Goal: Communication & Community: Ask a question

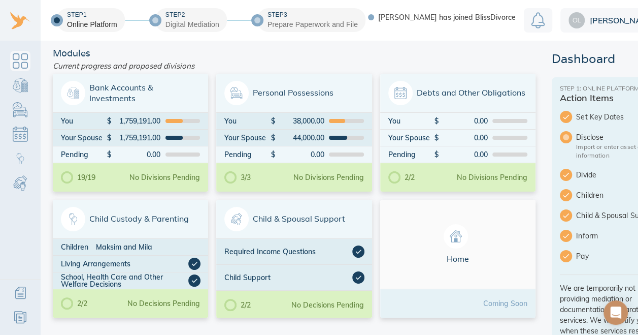
click at [617, 316] on icon "Open Intercom Messenger" at bounding box center [616, 312] width 11 height 12
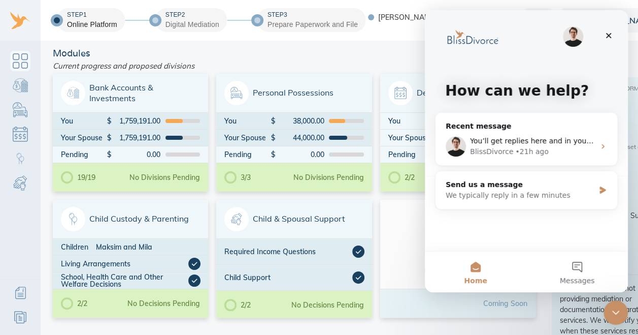
click at [543, 197] on div "We typically reply in a few minutes" at bounding box center [520, 195] width 149 height 11
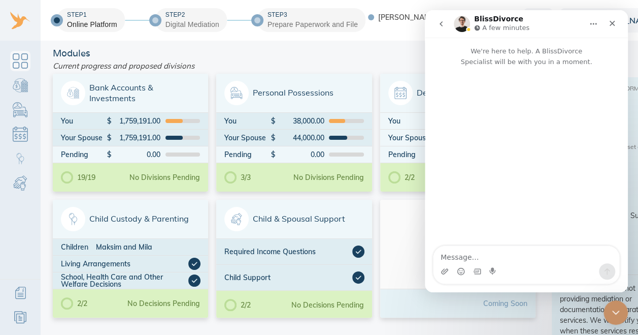
click at [439, 25] on icon "go back" at bounding box center [441, 24] width 8 height 8
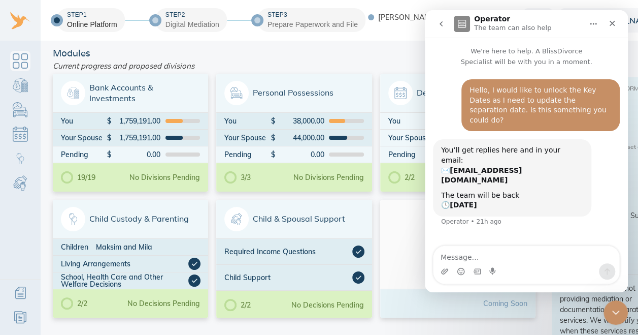
click at [591, 27] on icon "Home" at bounding box center [593, 24] width 8 height 8
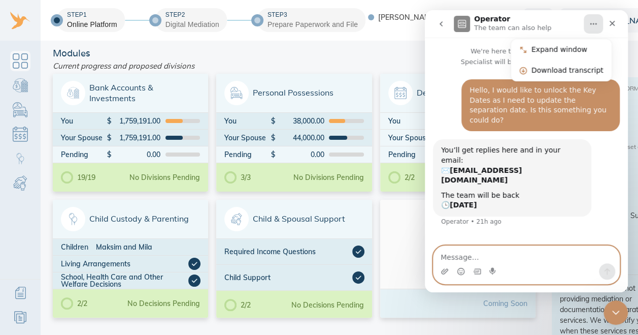
click at [491, 255] on textarea "Message…" at bounding box center [526, 254] width 186 height 17
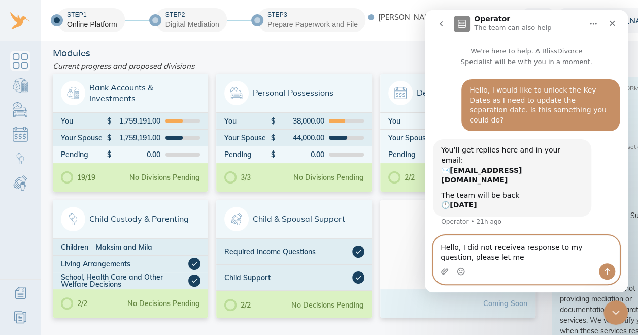
drag, startPoint x: 502, startPoint y: 245, endPoint x: 488, endPoint y: 258, distance: 19.0
click at [488, 258] on textarea "Hello, I did not receivea response to my question, please let me" at bounding box center [526, 249] width 186 height 27
click at [472, 258] on textarea "Hello, I did not receive response to my question, please let me" at bounding box center [526, 249] width 186 height 27
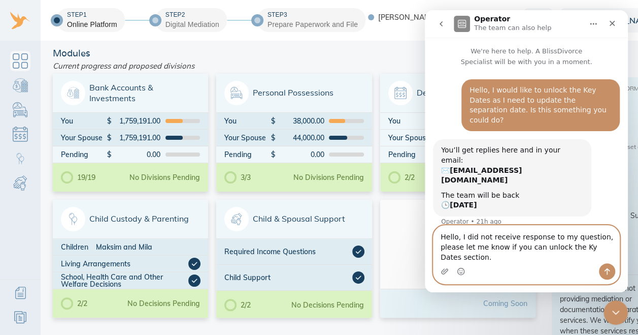
click at [552, 258] on textarea "Hello, I did not receive response to my question, please let me know if you can…" at bounding box center [526, 244] width 186 height 38
click at [610, 257] on textarea "Hello, I did not receive response to my question, please let me know if you can…" at bounding box center [526, 244] width 186 height 38
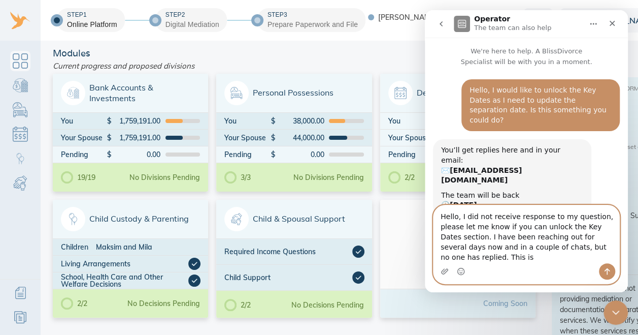
click at [590, 258] on textarea "Hello, I did not receive response to my question, please let me know if you can…" at bounding box center [526, 234] width 186 height 58
type textarea "Hello, I did not receive response to my question, please let me know if you can…"
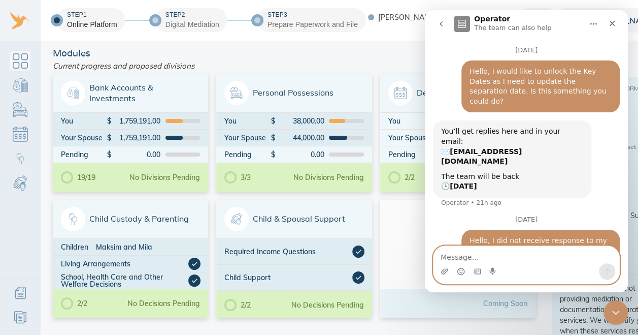
scroll to position [59, 0]
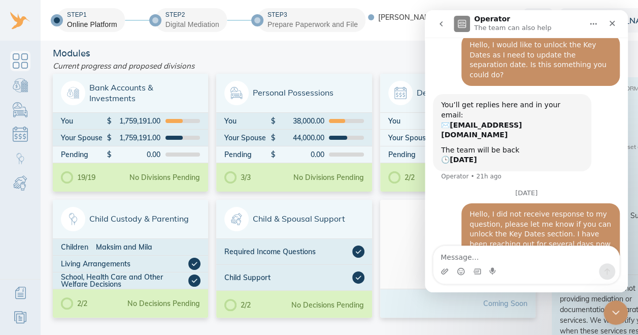
click at [443, 24] on icon "go back" at bounding box center [441, 24] width 8 height 8
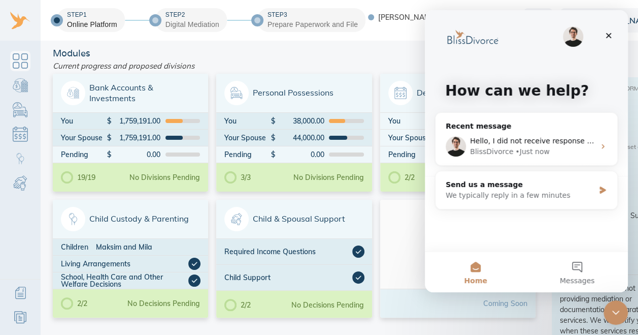
scroll to position [0, 0]
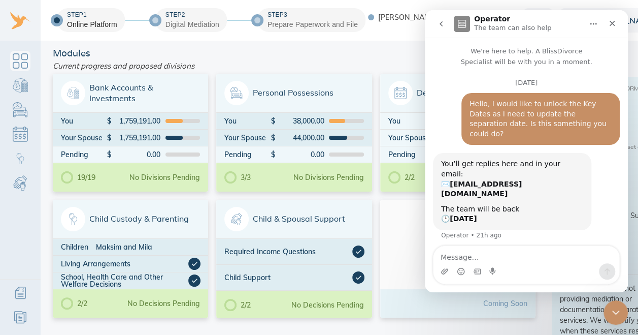
drag, startPoint x: 625, startPoint y: 141, endPoint x: 1054, endPoint y: 103, distance: 430.6
click at [439, 26] on icon "go back" at bounding box center [441, 24] width 8 height 8
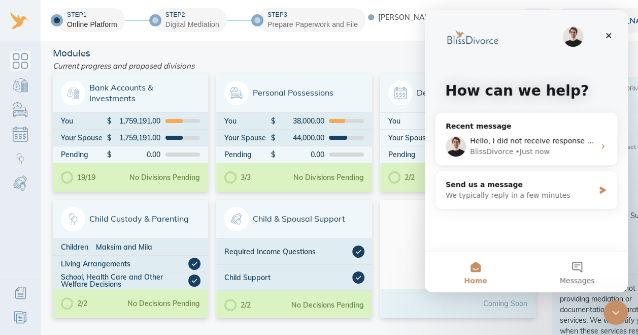
click at [484, 195] on div "We typically reply in a few minutes" at bounding box center [520, 195] width 149 height 11
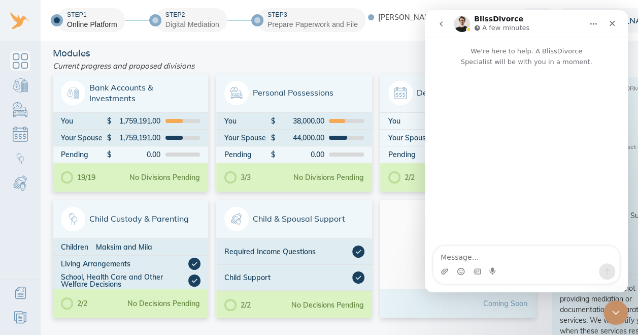
drag, startPoint x: 484, startPoint y: 195, endPoint x: 439, endPoint y: 25, distance: 175.3
click at [439, 25] on icon "go back" at bounding box center [441, 24] width 8 height 8
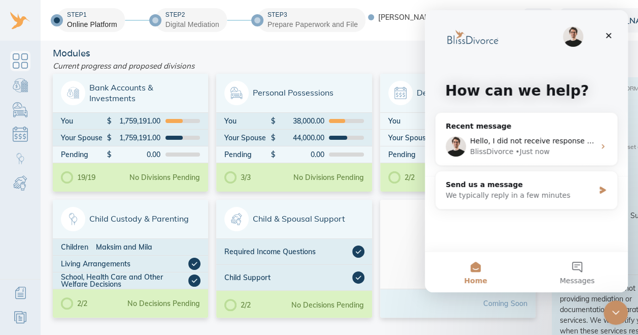
click at [609, 35] on icon "Close" at bounding box center [609, 36] width 6 height 6
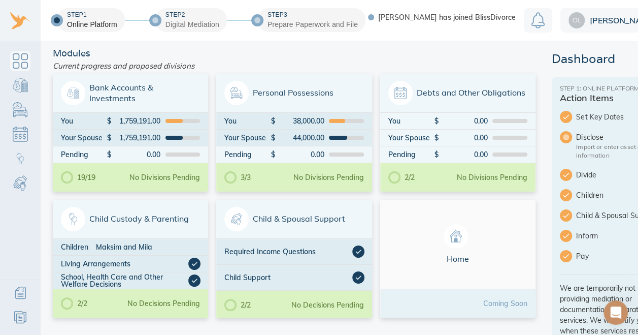
click at [18, 24] on link "Dashboard" at bounding box center [20, 20] width 41 height 41
click at [16, 29] on link "Dashboard" at bounding box center [20, 20] width 41 height 41
click at [596, 16] on span "[PERSON_NAME]" at bounding box center [621, 20] width 62 height 8
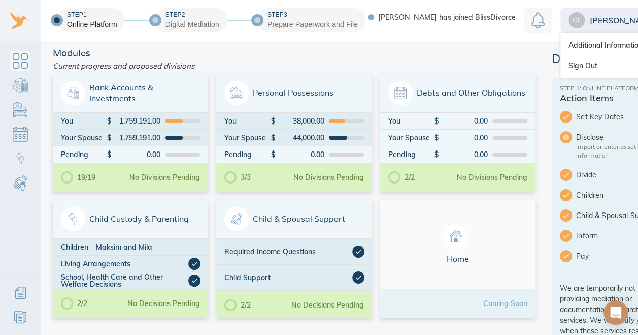
click at [582, 62] on link "Sign Out" at bounding box center [614, 65] width 109 height 20
